Goal: Task Accomplishment & Management: Complete application form

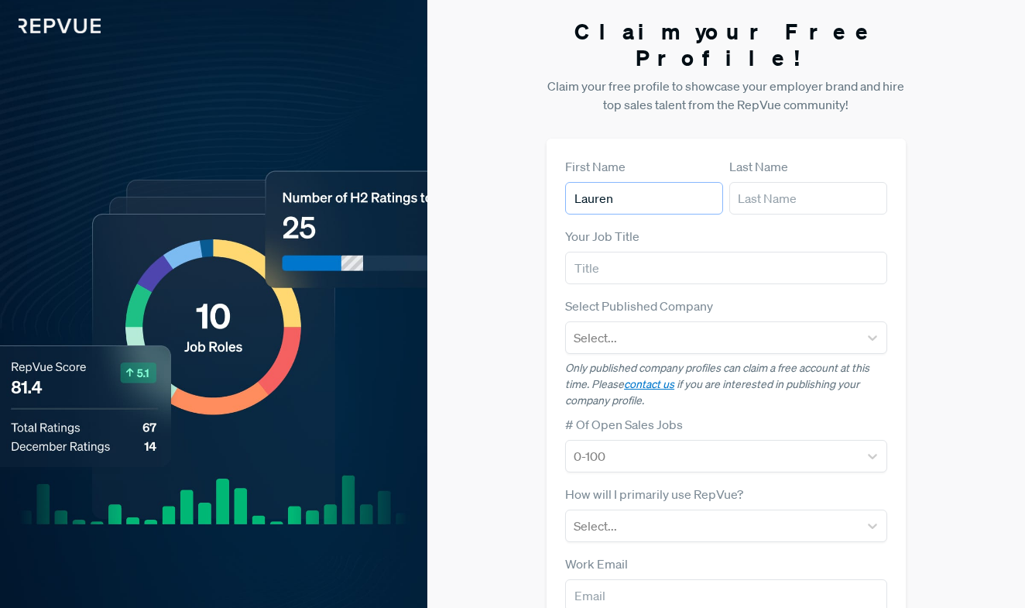
type input "Lauren"
type input "Conk"
type input "Senior Talent Acquisition Partner"
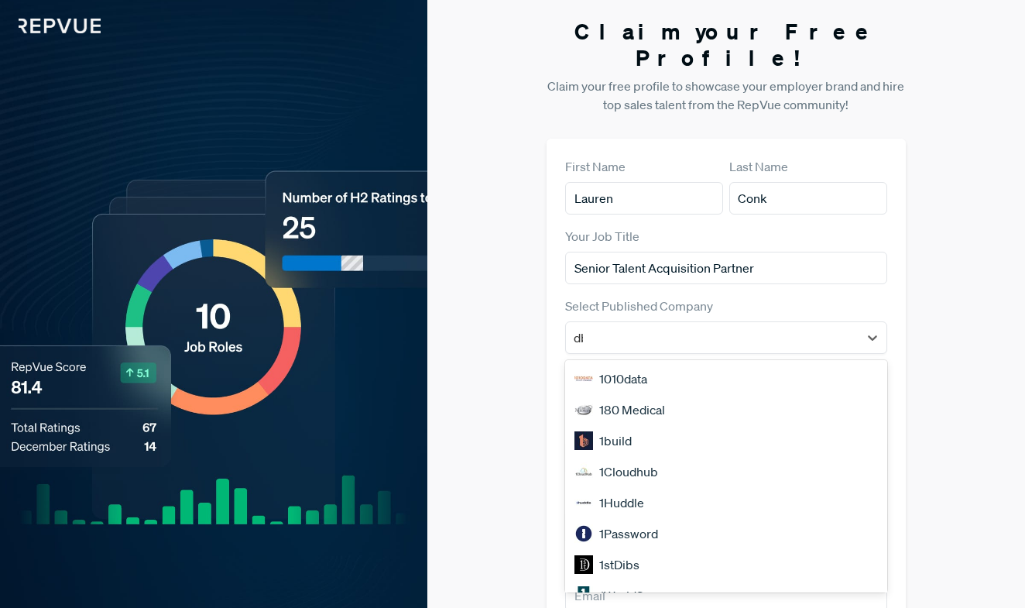
type input "dbt"
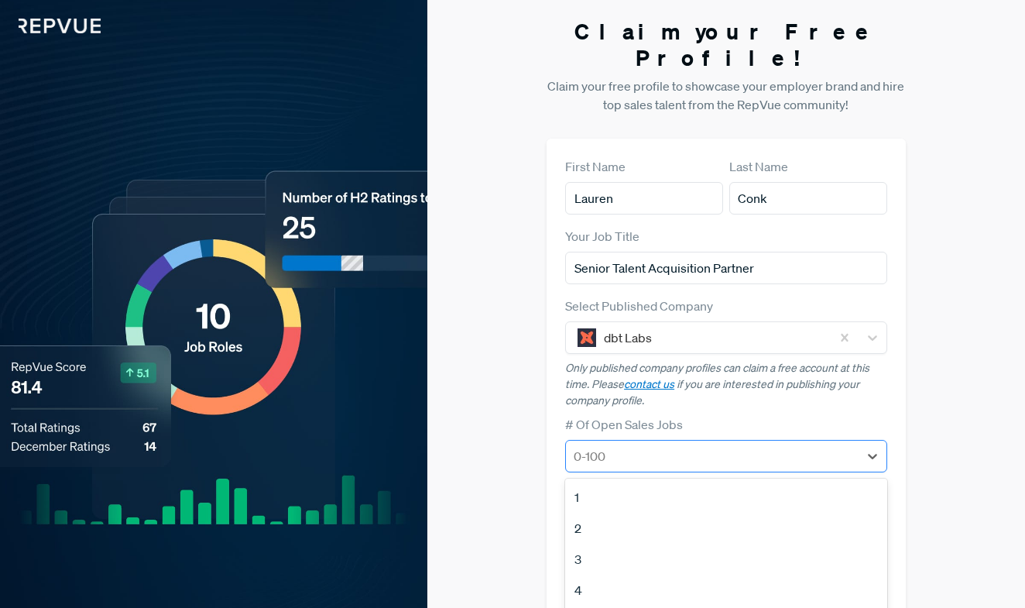
click at [629, 440] on div "1, 1 of 12. 12 results available. Use Up and Down to choose options, press Ente…" at bounding box center [725, 456] width 321 height 33
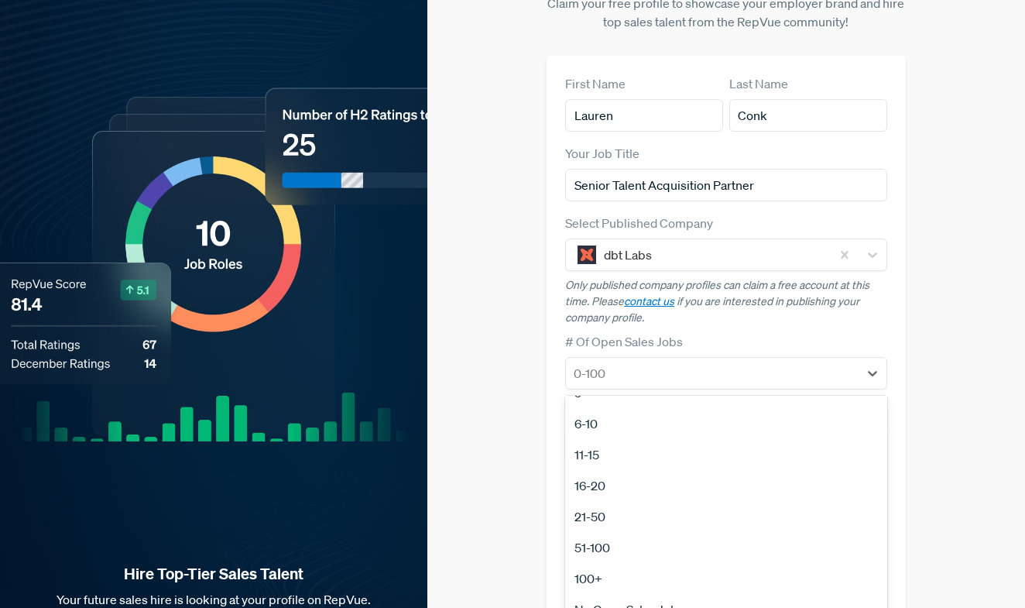
scroll to position [146, 0]
click at [641, 501] on div "21-50" at bounding box center [725, 516] width 321 height 31
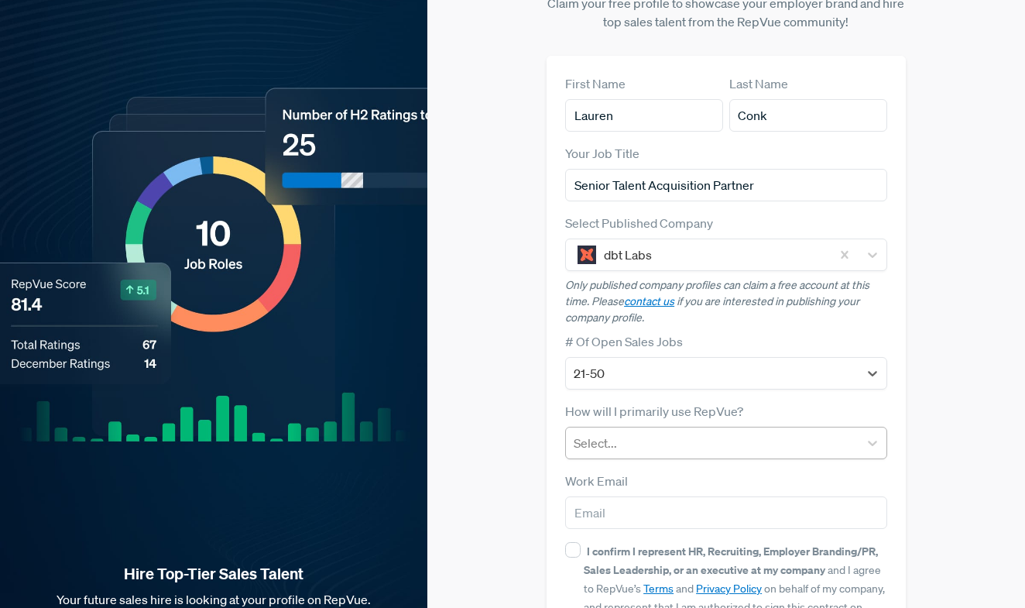
click at [640, 432] on div at bounding box center [712, 443] width 276 height 22
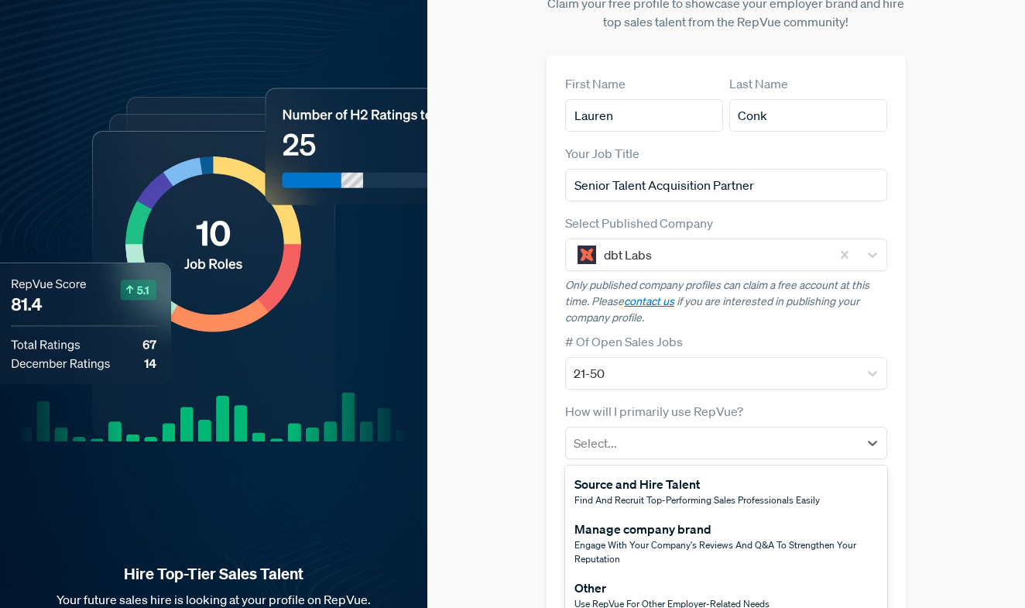
click at [641, 519] on div "Manage company brand" at bounding box center [725, 528] width 303 height 19
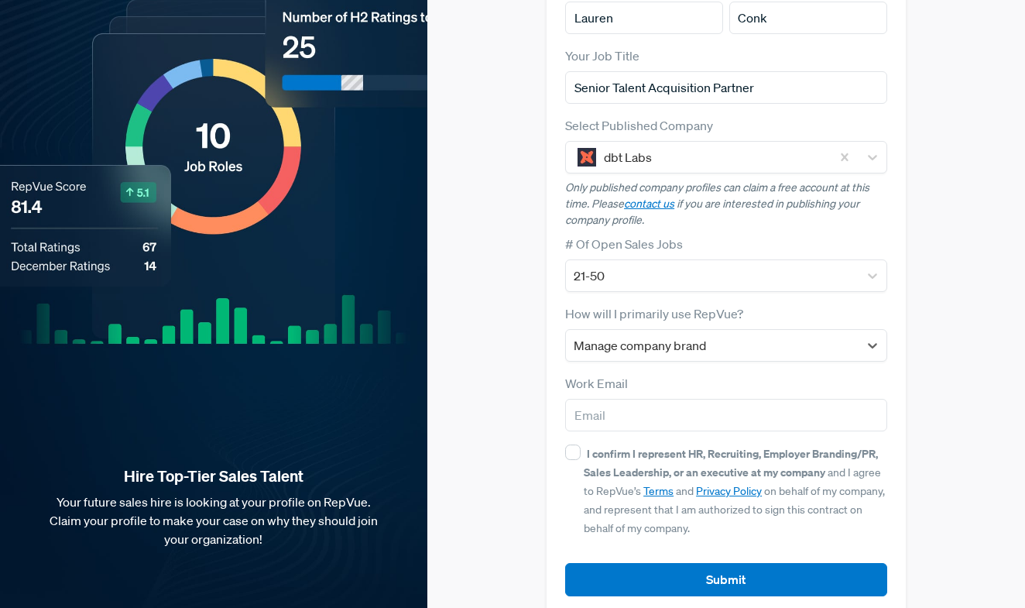
scroll to position [180, 0]
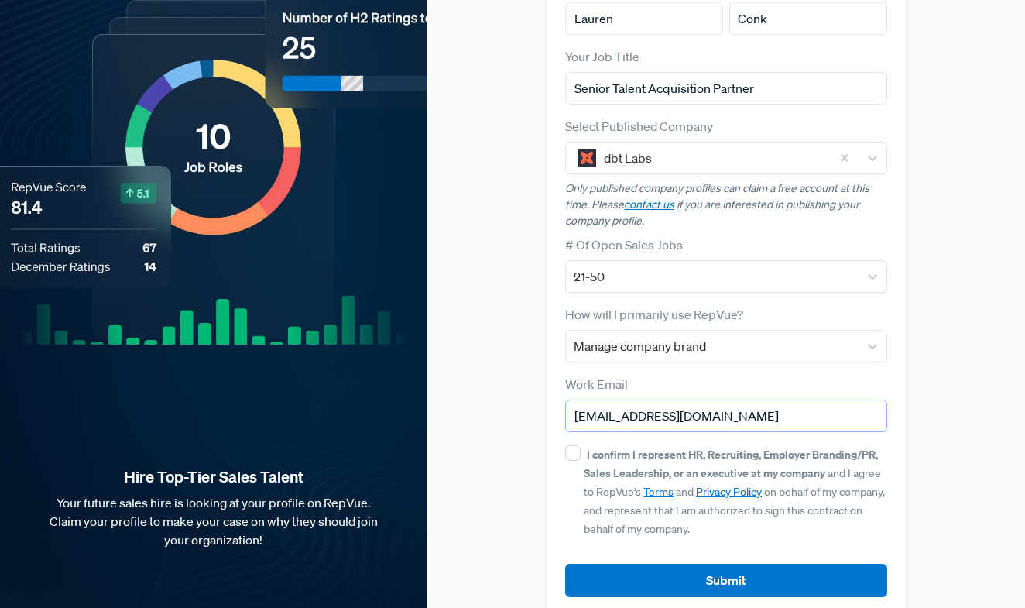
type input "[EMAIL_ADDRESS][DOMAIN_NAME]"
click at [568, 444] on div "I confirm I represent HR, Recruiting, Employer Branding/PR, Sales Leadership, o…" at bounding box center [725, 490] width 321 height 93
click at [572, 445] on input "I confirm I represent HR, Recruiting, Employer Branding/PR, Sales Leadership, o…" at bounding box center [572, 452] width 15 height 15
checkbox input "true"
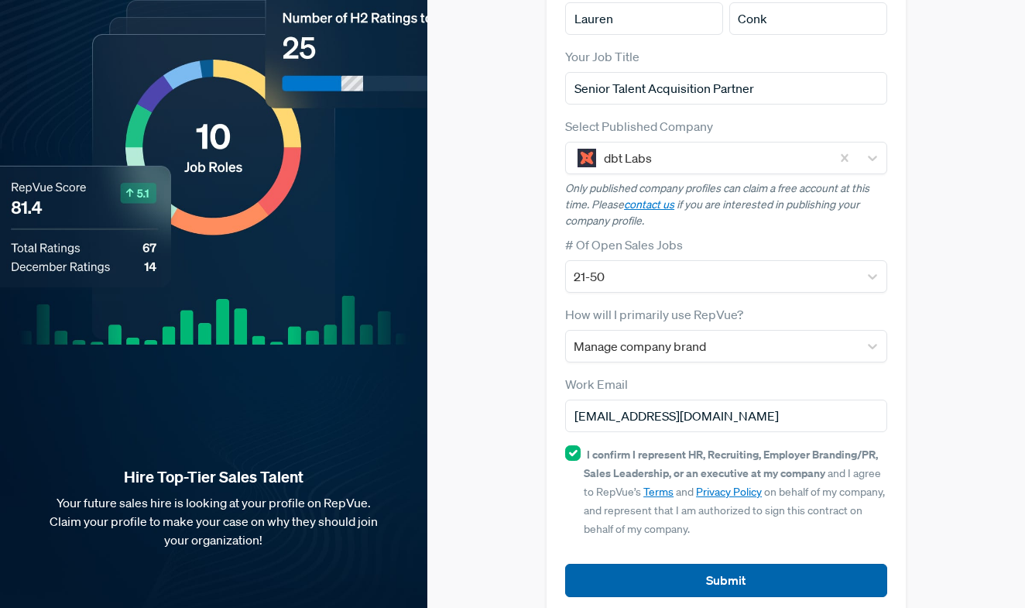
click at [635, 568] on button "Submit" at bounding box center [725, 579] width 321 height 33
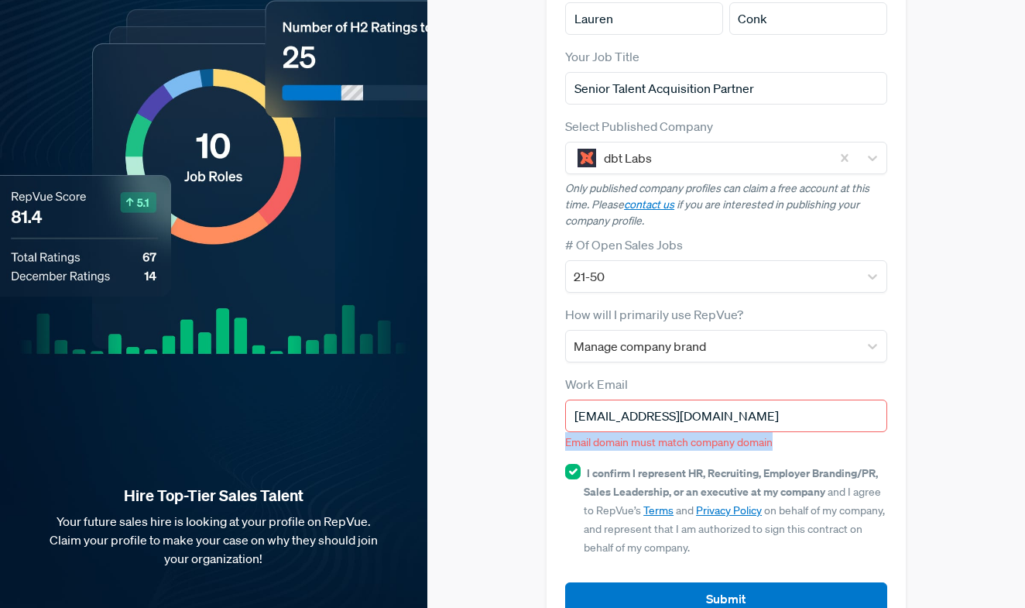
drag, startPoint x: 783, startPoint y: 418, endPoint x: 550, endPoint y: 416, distance: 233.0
click at [550, 416] on div "First Name [PERSON_NAME] Last Name [PERSON_NAME] Your Job Title Senior Talent A…" at bounding box center [725, 296] width 358 height 675
click at [534, 415] on div "Claim your Free Profile! Claim your free profile to showcase your employer bran…" at bounding box center [726, 236] width 598 height 832
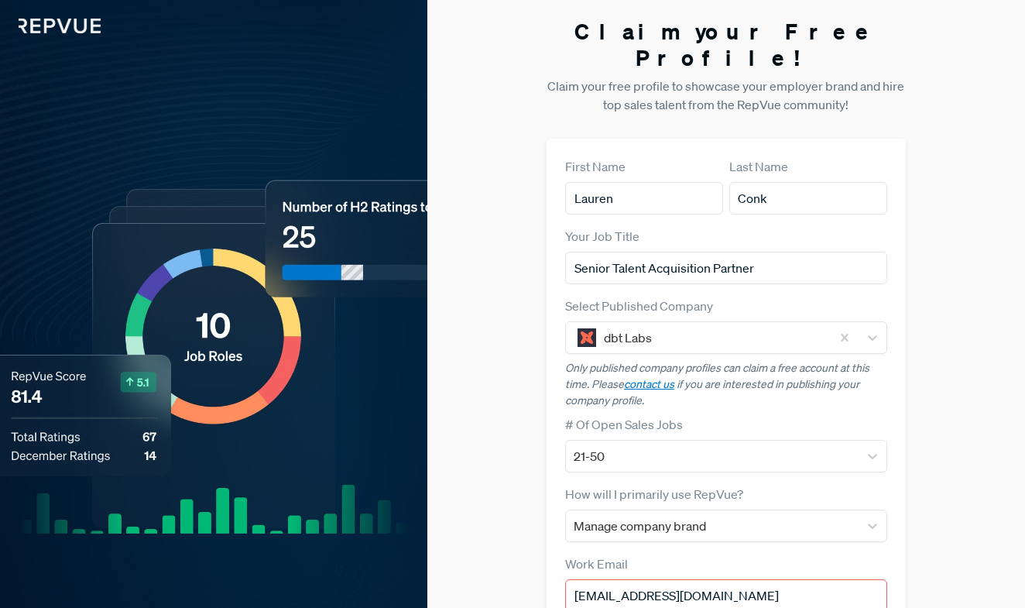
scroll to position [0, 0]
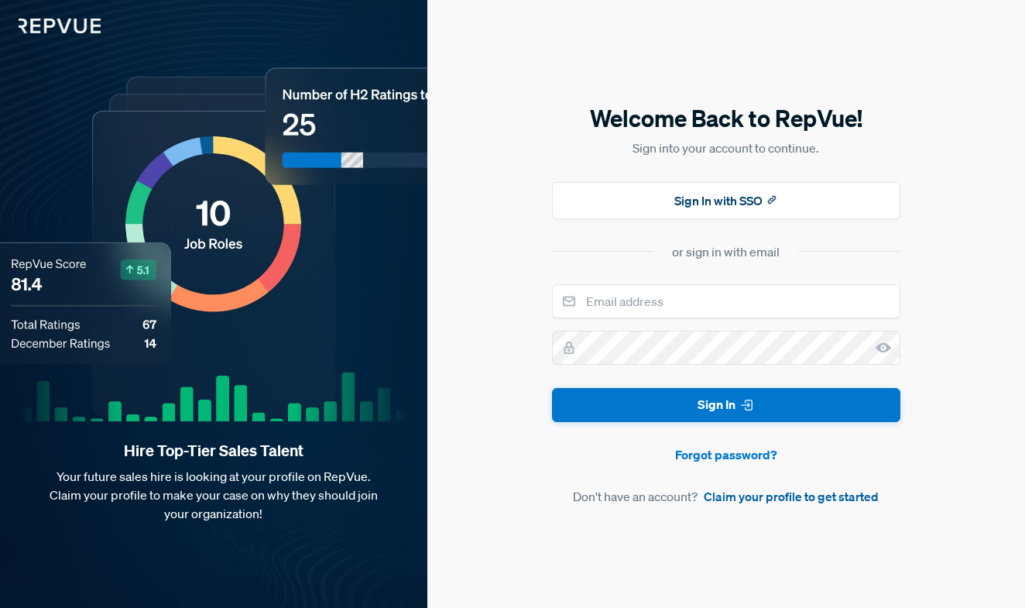
click at [727, 502] on link "Claim your profile to get started" at bounding box center [791, 496] width 175 height 19
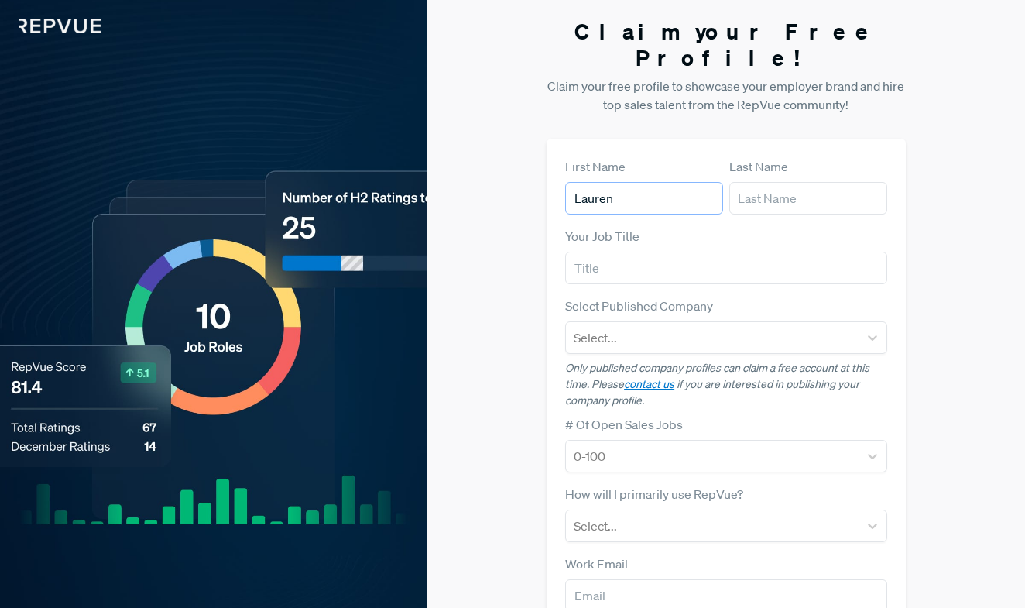
type input "Lauren"
type input "Conk"
type input "Sr. Talent Acquisition Partner"
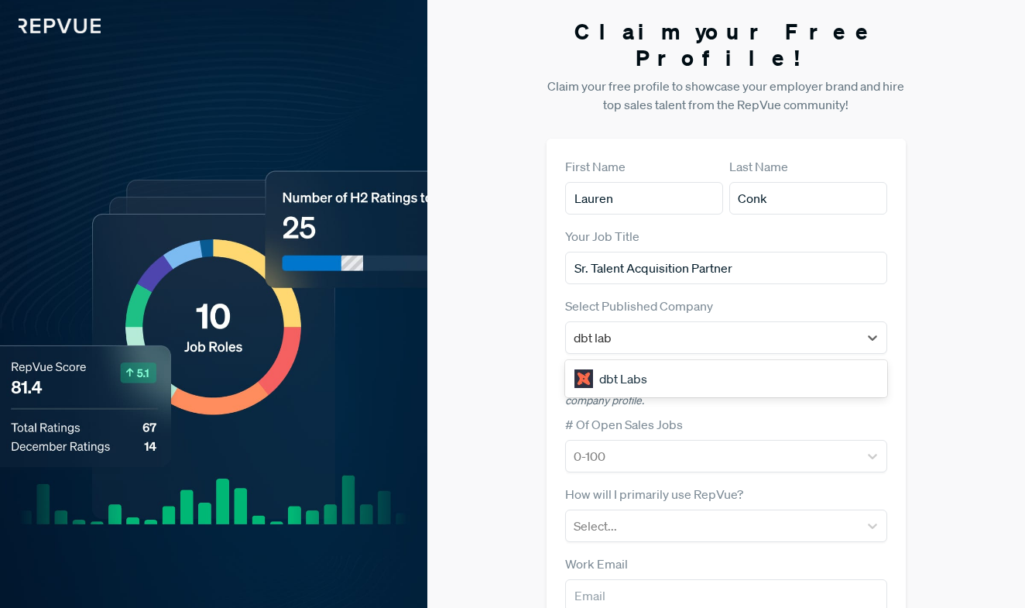
type input "dbt labs"
click at [642, 363] on div "dbt Labs" at bounding box center [725, 378] width 321 height 31
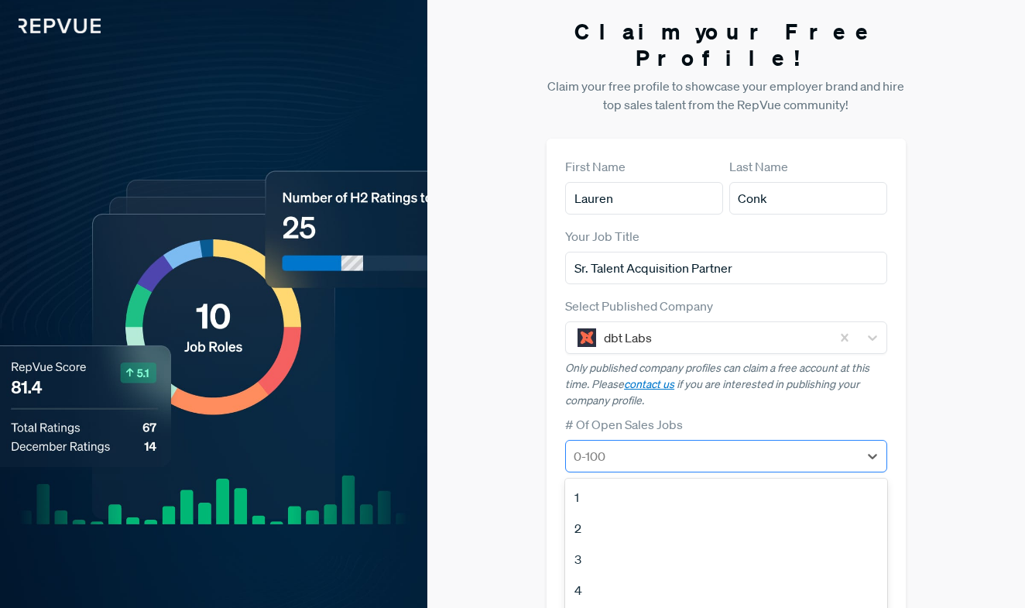
click at [649, 440] on div "1, 1 of 12. 12 results available. Use Up and Down to choose options, press Ente…" at bounding box center [725, 456] width 321 height 33
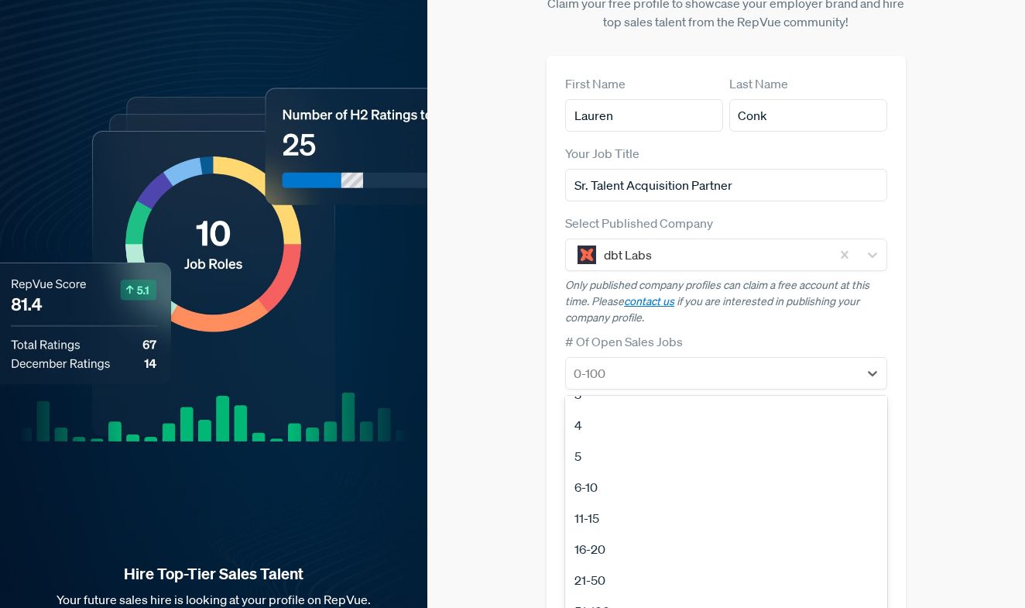
scroll to position [87, 0]
click at [631, 560] on div "21-50" at bounding box center [725, 575] width 321 height 31
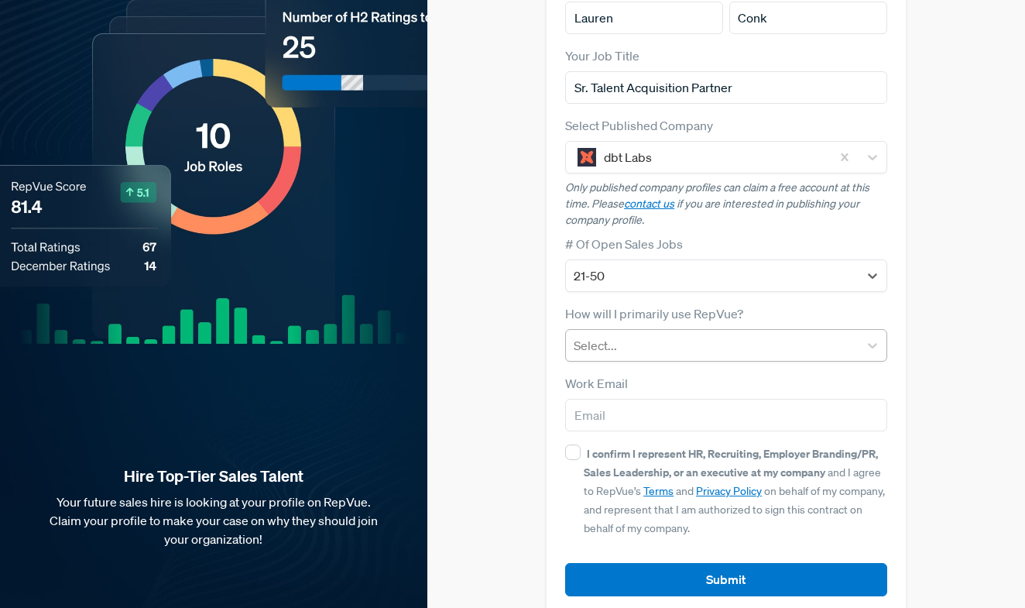
scroll to position [180, 0]
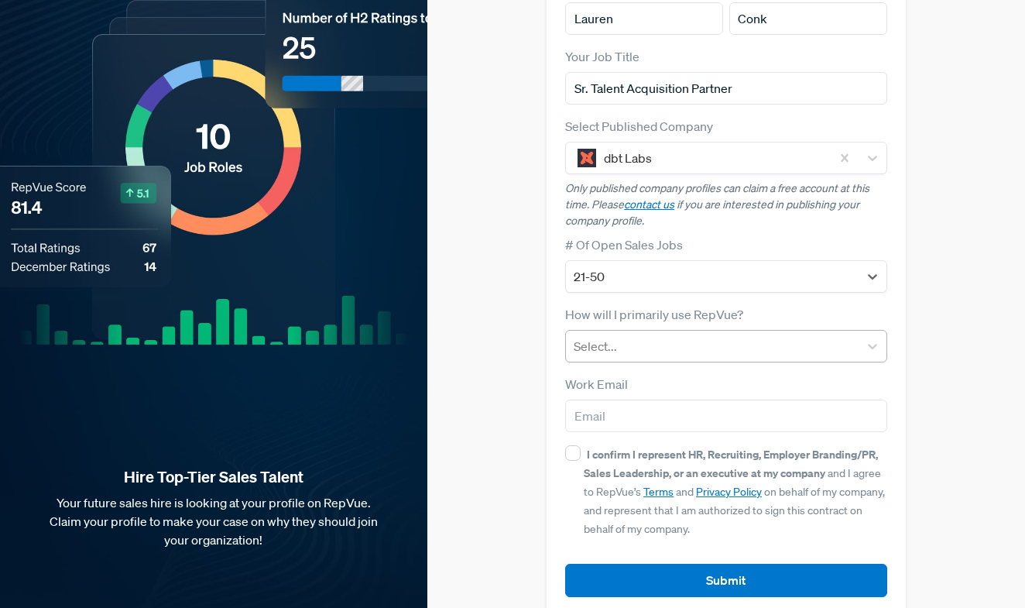
click at [642, 335] on div at bounding box center [712, 346] width 276 height 22
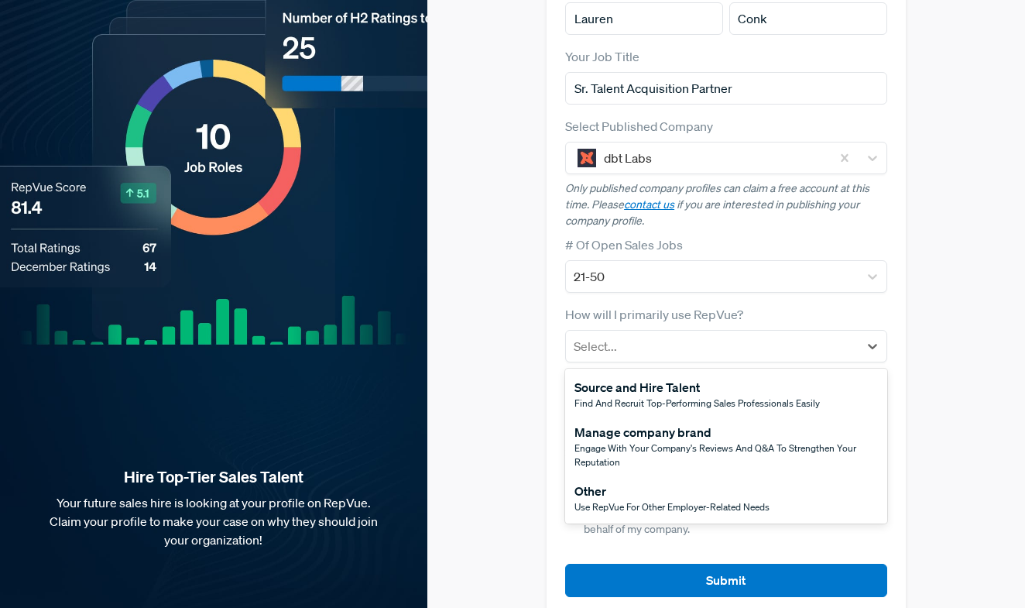
click at [633, 423] on div "Manage company brand" at bounding box center [725, 432] width 303 height 19
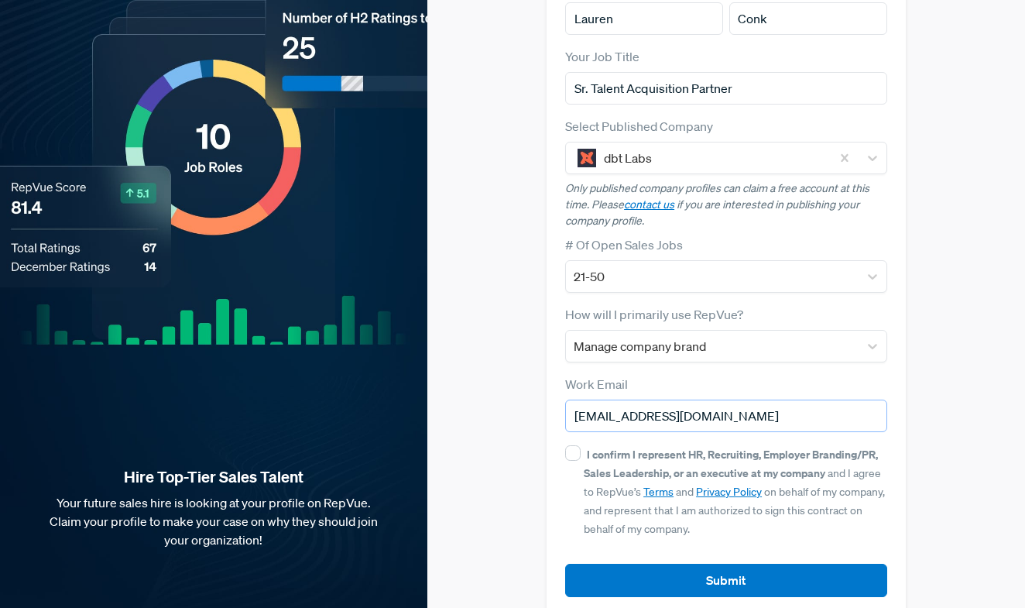
type input "[EMAIL_ADDRESS][DOMAIN_NAME]"
click at [564, 422] on div "First Name Lauren Last Name Conk Your Job Title Sr. Talent Acquisition Partner …" at bounding box center [725, 287] width 358 height 656
click at [571, 445] on input "I confirm I represent HR, Recruiting, Employer Branding/PR, Sales Leadership, o…" at bounding box center [572, 452] width 15 height 15
checkbox input "true"
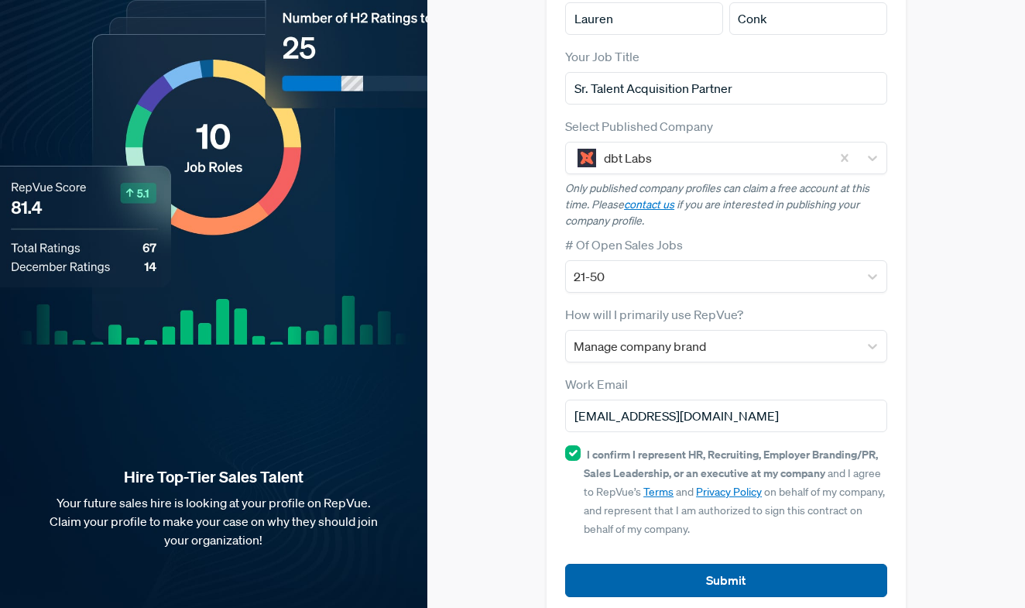
click at [597, 563] on button "Submit" at bounding box center [725, 579] width 321 height 33
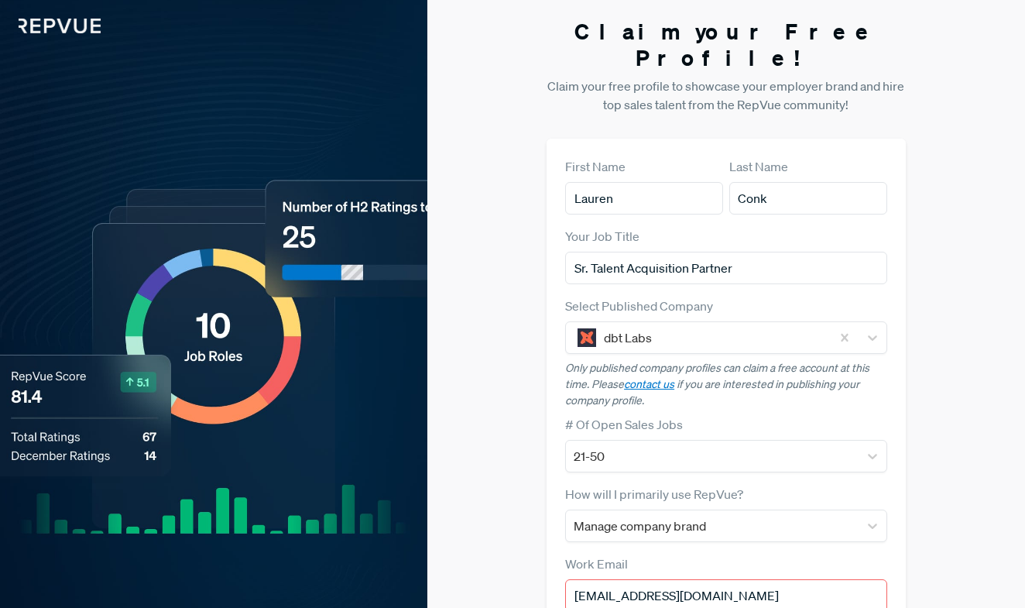
scroll to position [0, 0]
click at [707, 39] on h3 "Claim your Free Profile!" at bounding box center [725, 45] width 358 height 52
